Goal: Task Accomplishment & Management: Manage account settings

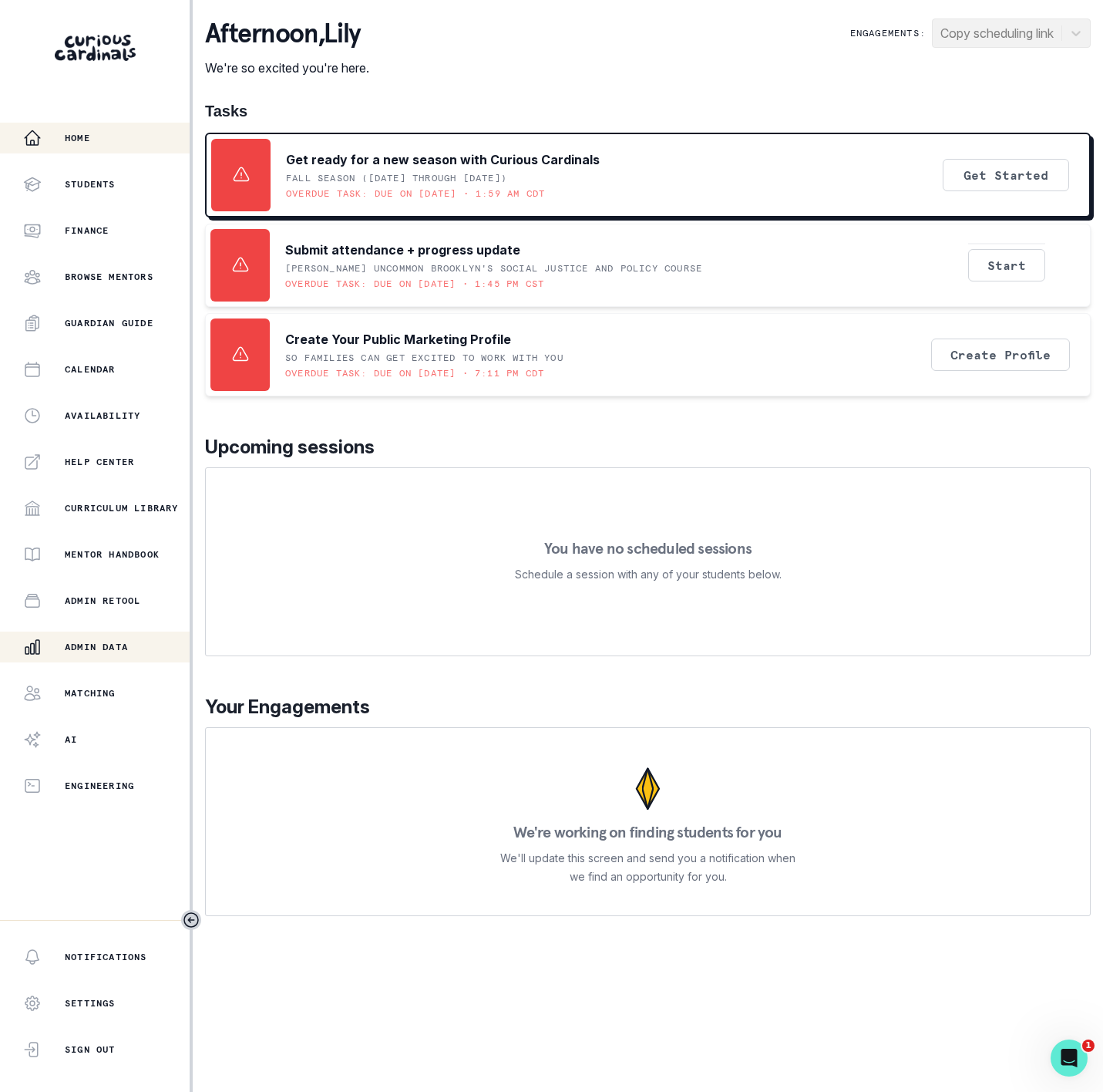
click at [109, 644] on p "Admin Data" at bounding box center [96, 647] width 63 height 12
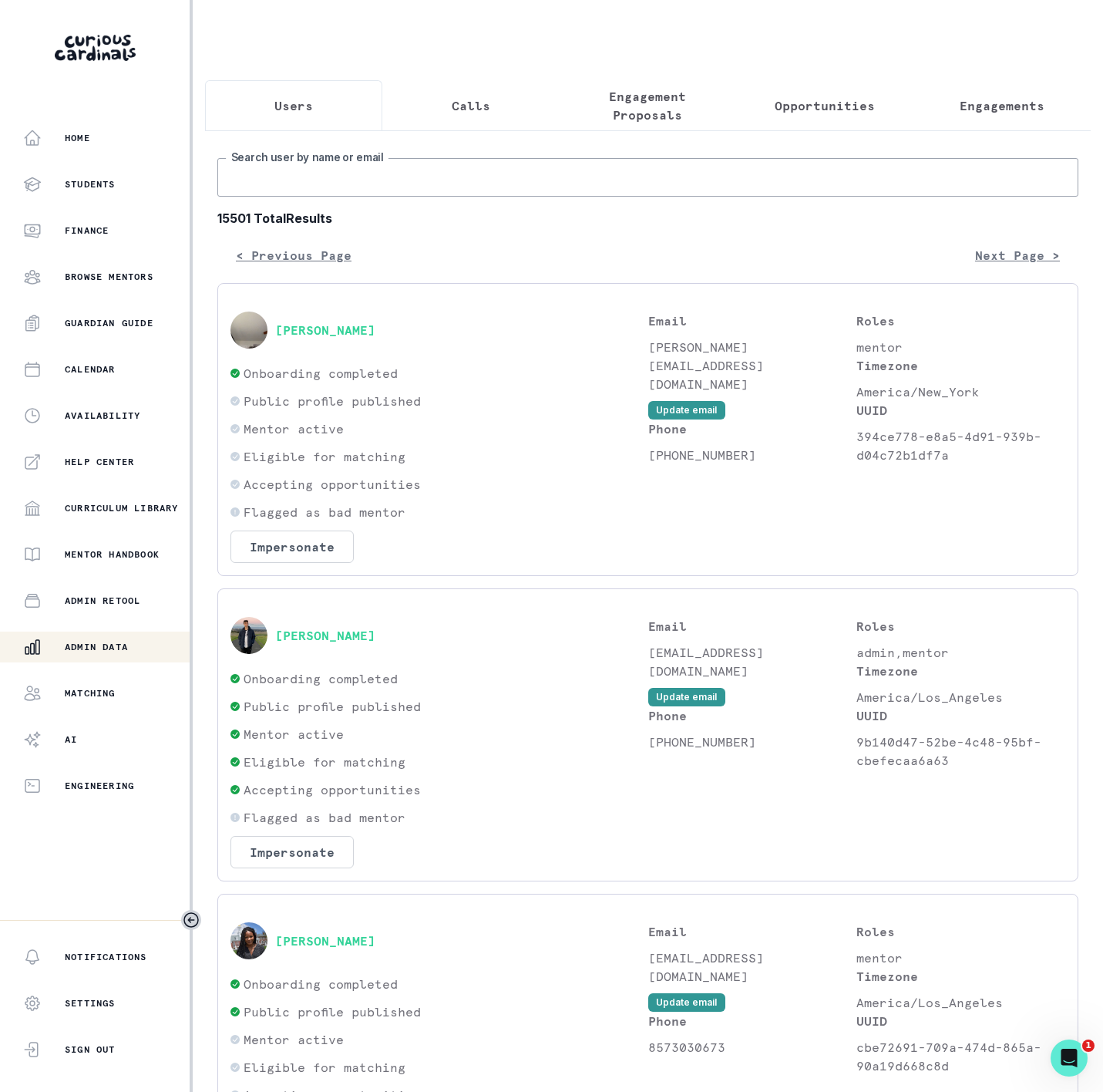
click at [271, 188] on input "Search user by name or email" at bounding box center [648, 177] width 861 height 39
click at [241, 197] on input "Search user by name or email" at bounding box center [648, 177] width 861 height 39
paste input "[PERSON_NAME]"
type input "[PERSON_NAME]"
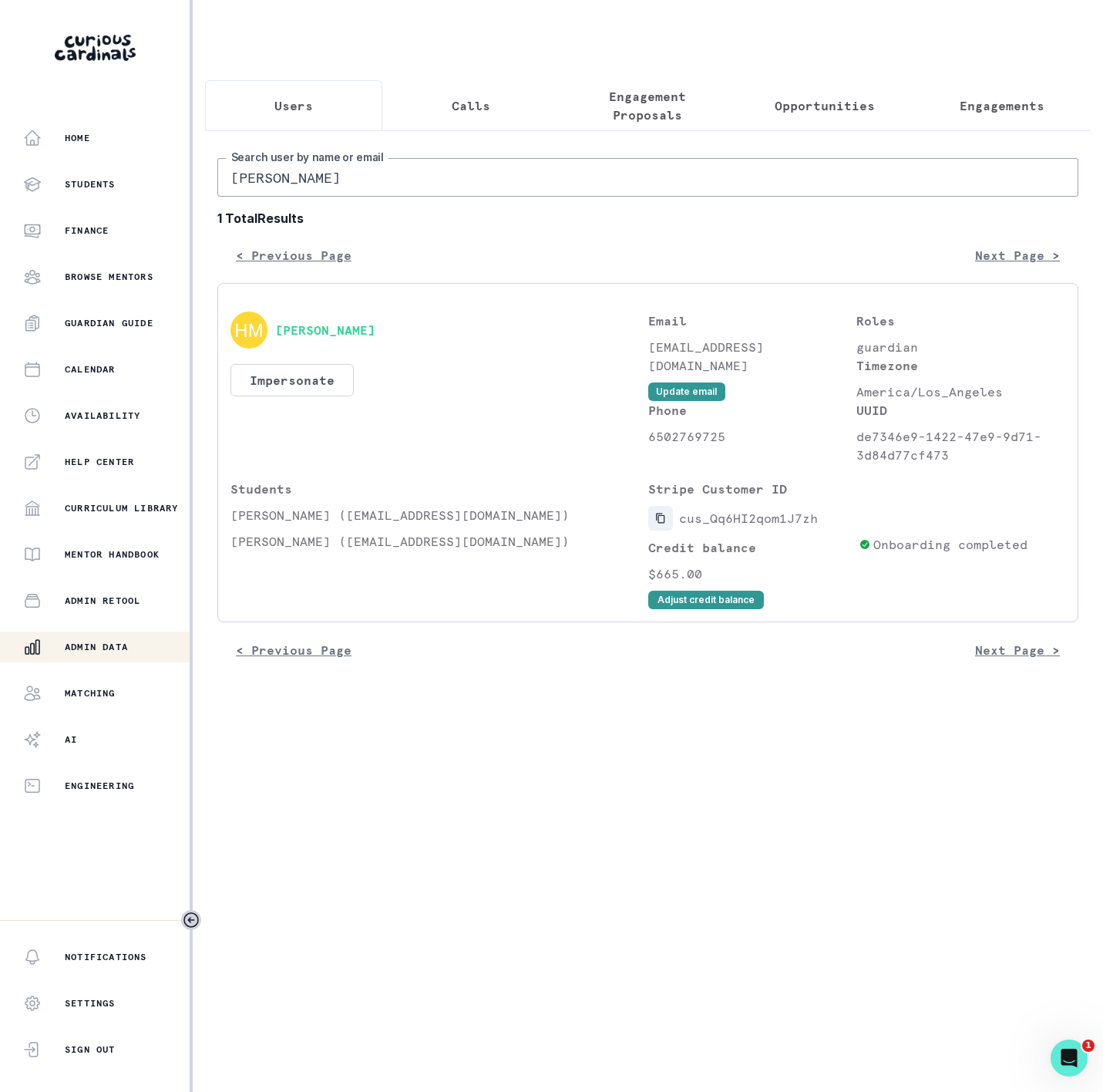
click at [657, 524] on icon "Copied to clipboard" at bounding box center [661, 518] width 11 height 11
click at [671, 609] on button "Adjust credit balance" at bounding box center [706, 600] width 115 height 19
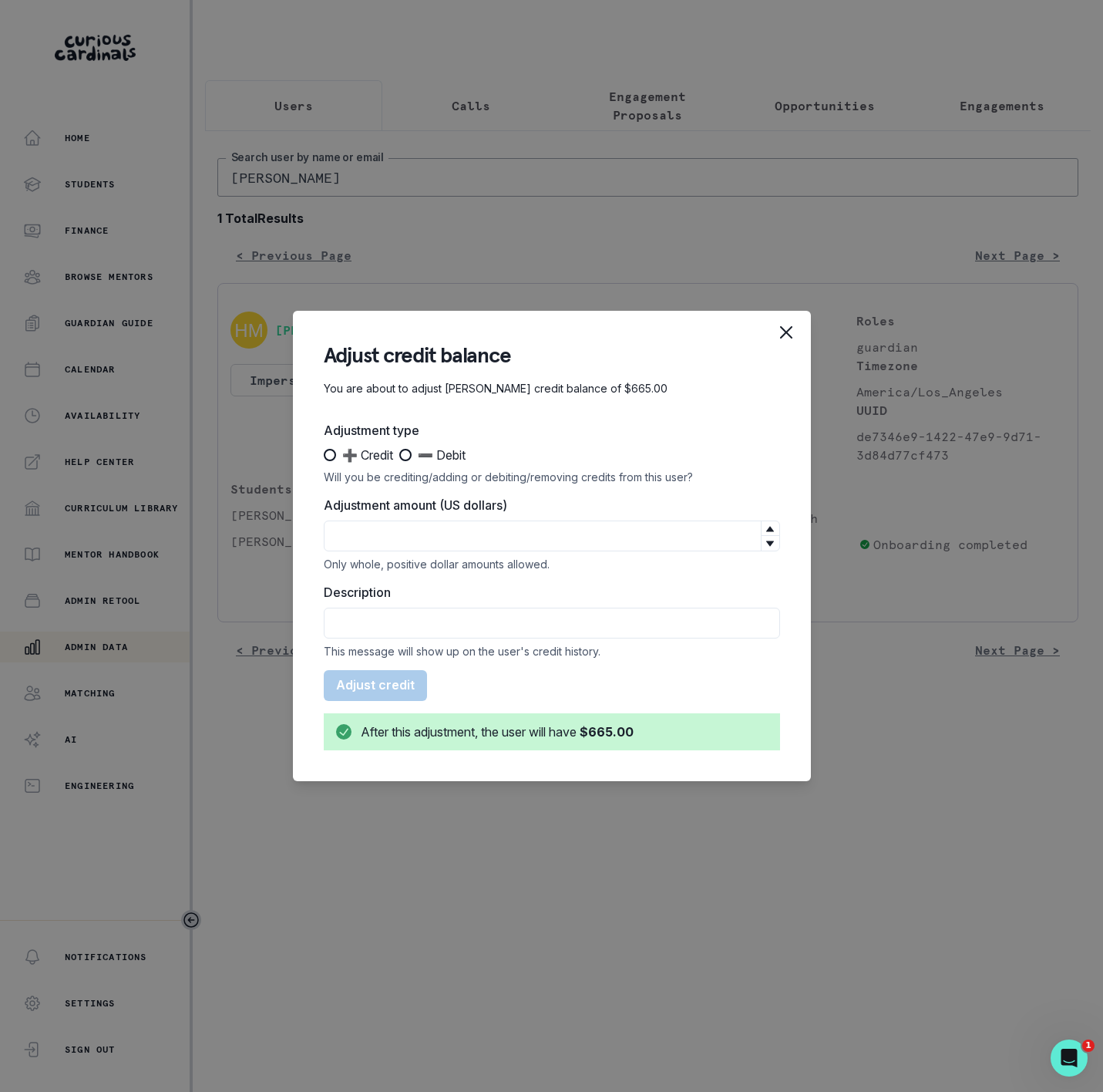
click at [403, 454] on span at bounding box center [405, 455] width 12 height 12
click at [399, 455] on input "➖ Debit" at bounding box center [398, 455] width 1 height 1
radio input "true"
click at [404, 525] on input "Adjustment amount (US dollars)" at bounding box center [552, 536] width 457 height 31
type input "380"
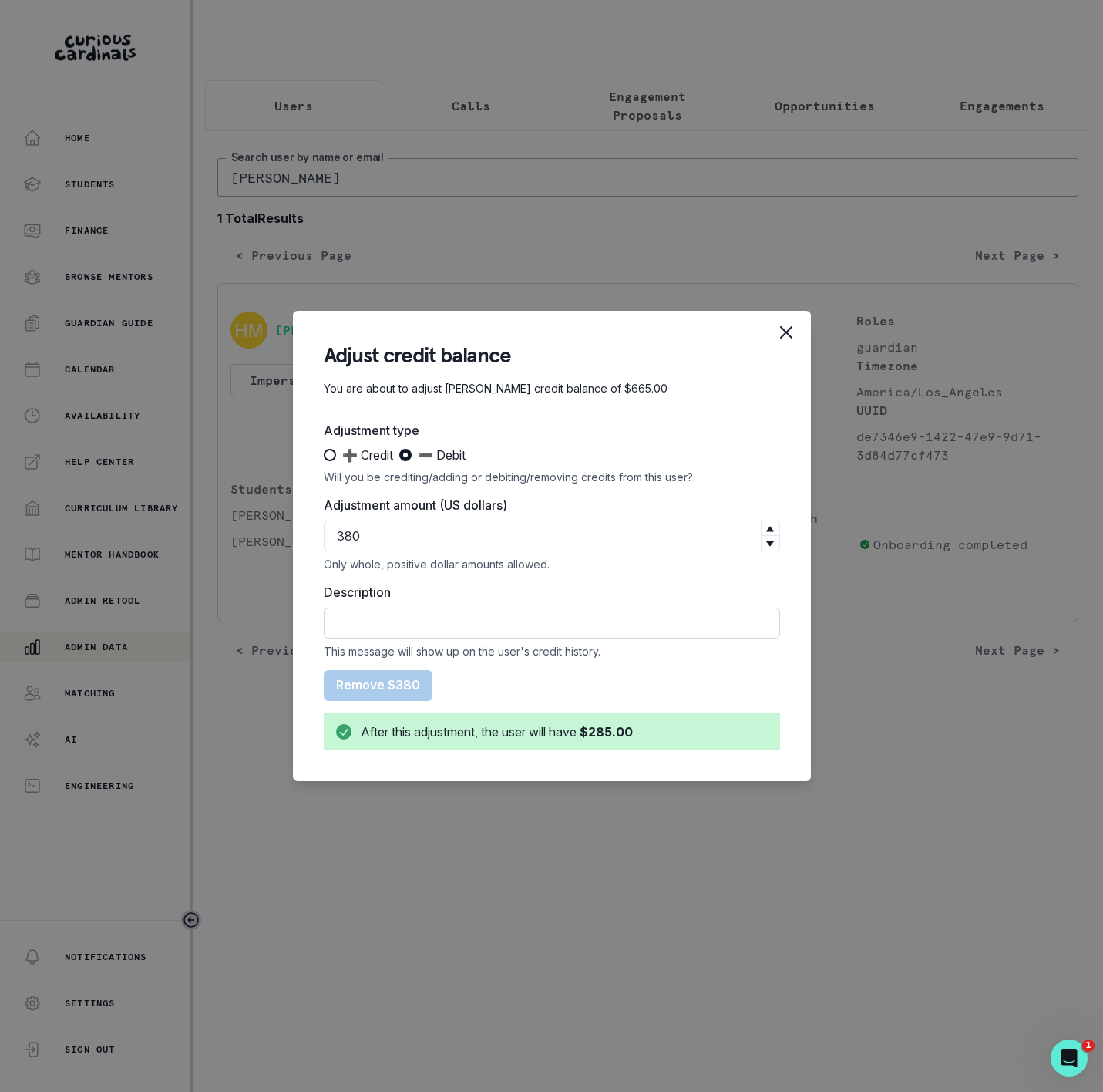
click at [431, 636] on input "Description" at bounding box center [552, 623] width 457 height 31
type input "refunded Sub to credit card"
click at [371, 685] on button "Remove $380" at bounding box center [378, 686] width 108 height 31
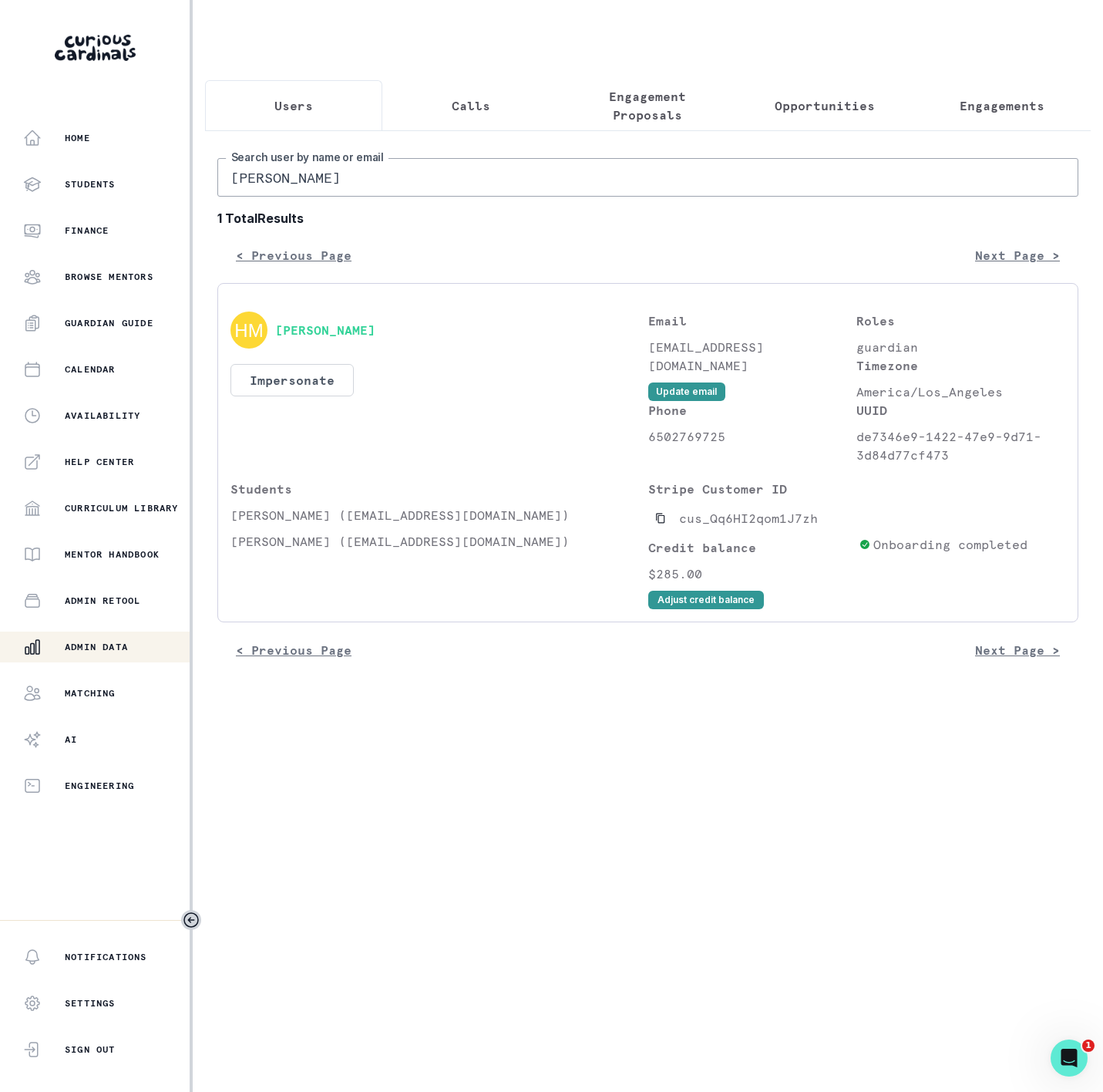
drag, startPoint x: 410, startPoint y: 193, endPoint x: -449, endPoint y: 193, distance: 859.0
click at [0, 193] on html "Home Students Finance Browse Mentors Guardian Guide Calendar Availability Help …" at bounding box center [552, 546] width 1103 height 1092
paste input "[PERSON_NAME]"
type input "[PERSON_NAME]"
click at [662, 531] on button "Copied to clipboard" at bounding box center [661, 518] width 25 height 25
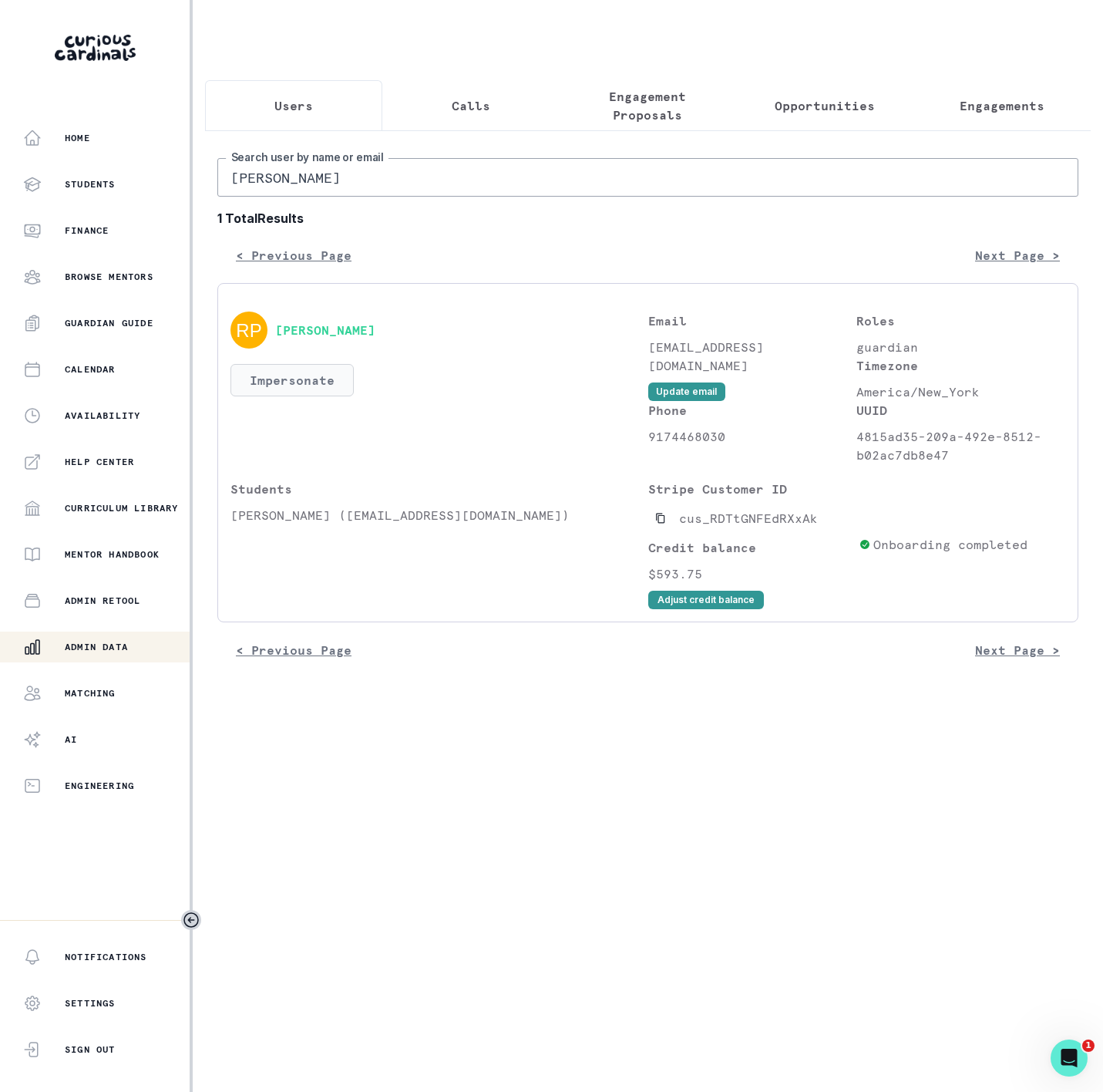
click at [322, 397] on button "Impersonate" at bounding box center [292, 380] width 123 height 33
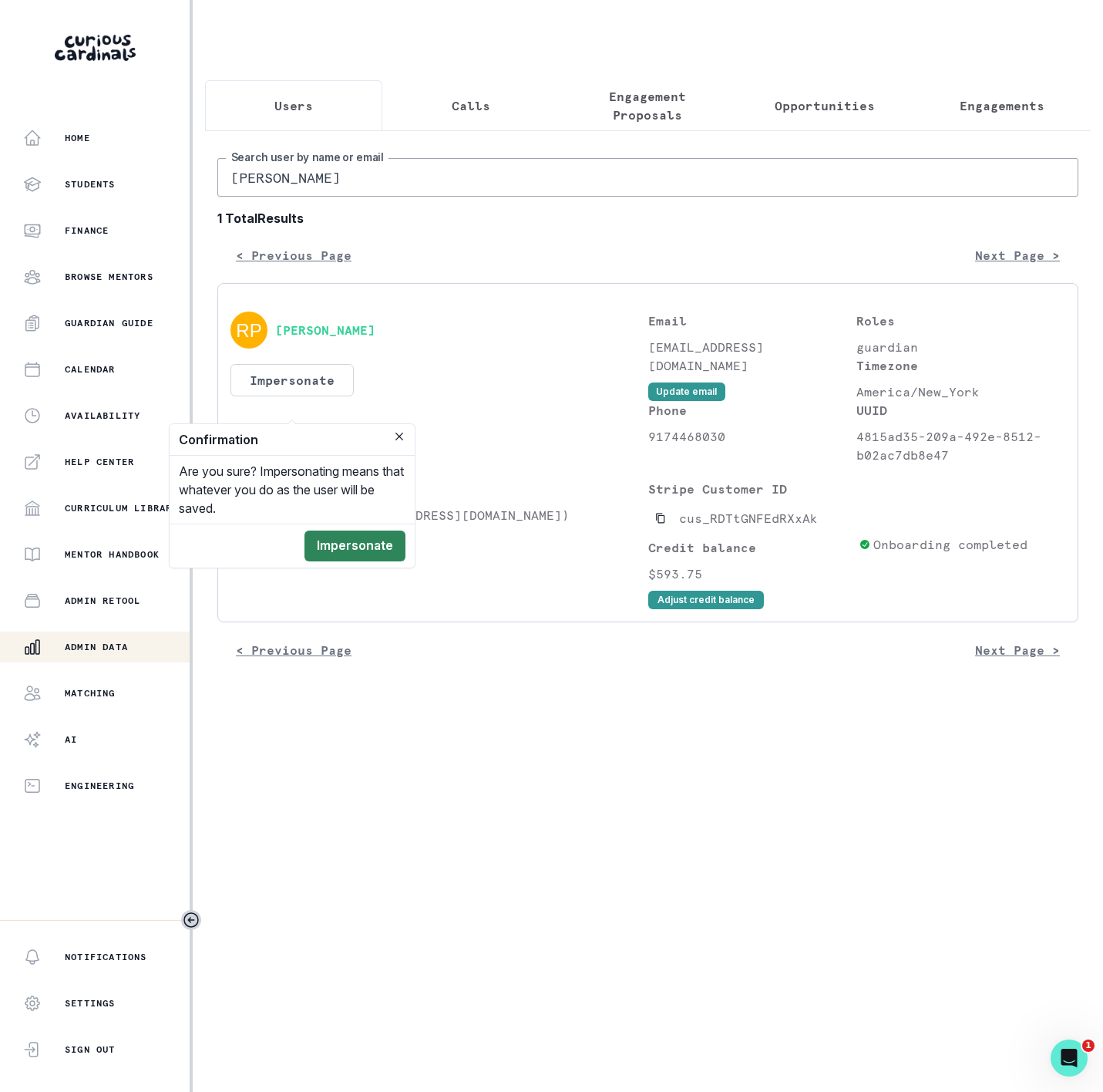
click at [364, 532] on button "Impersonate" at bounding box center [354, 546] width 101 height 31
